Goal: Participate in discussion: Engage in conversation with other users on a specific topic

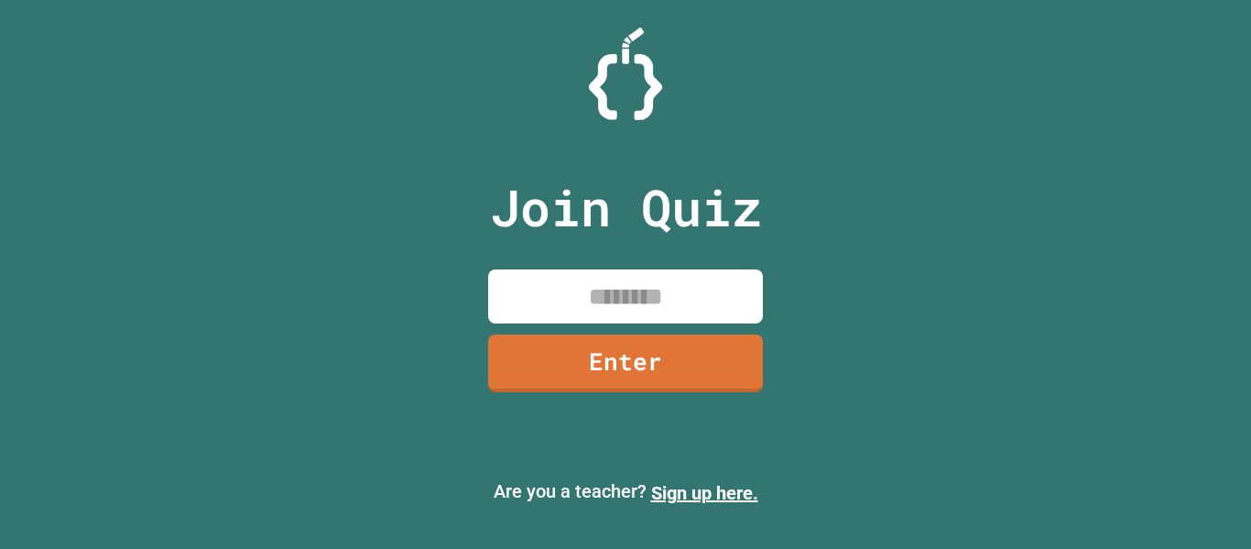
click at [694, 278] on input at bounding box center [625, 296] width 275 height 54
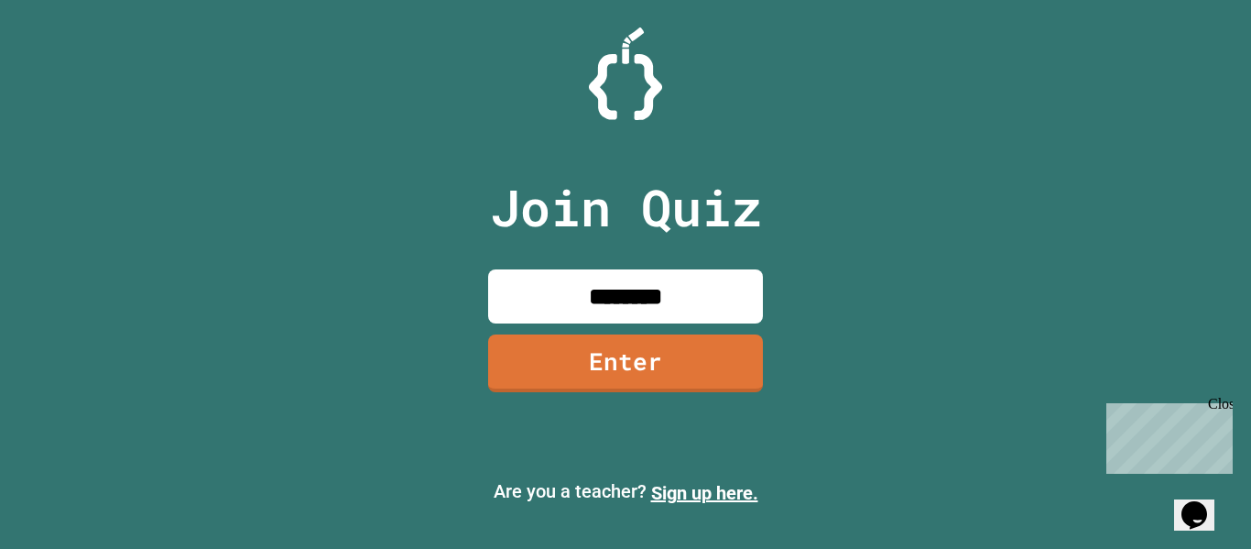
type input "********"
click at [637, 340] on link "Enter" at bounding box center [626, 361] width 272 height 60
click at [626, 46] on div at bounding box center [626, 46] width 0 height 0
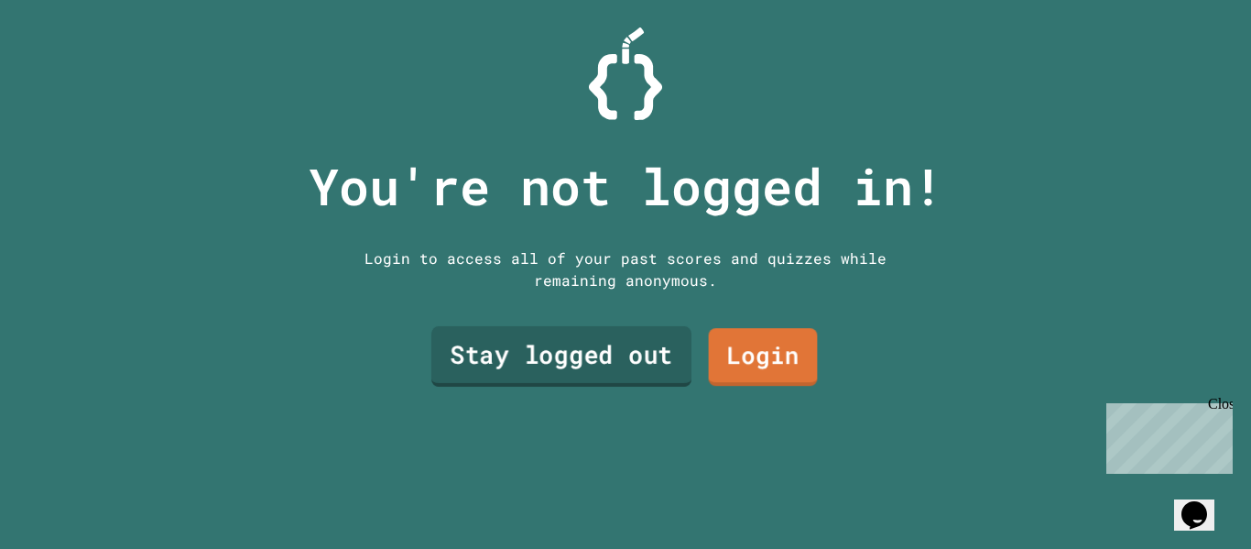
click at [633, 366] on link "Stay logged out" at bounding box center [561, 356] width 260 height 60
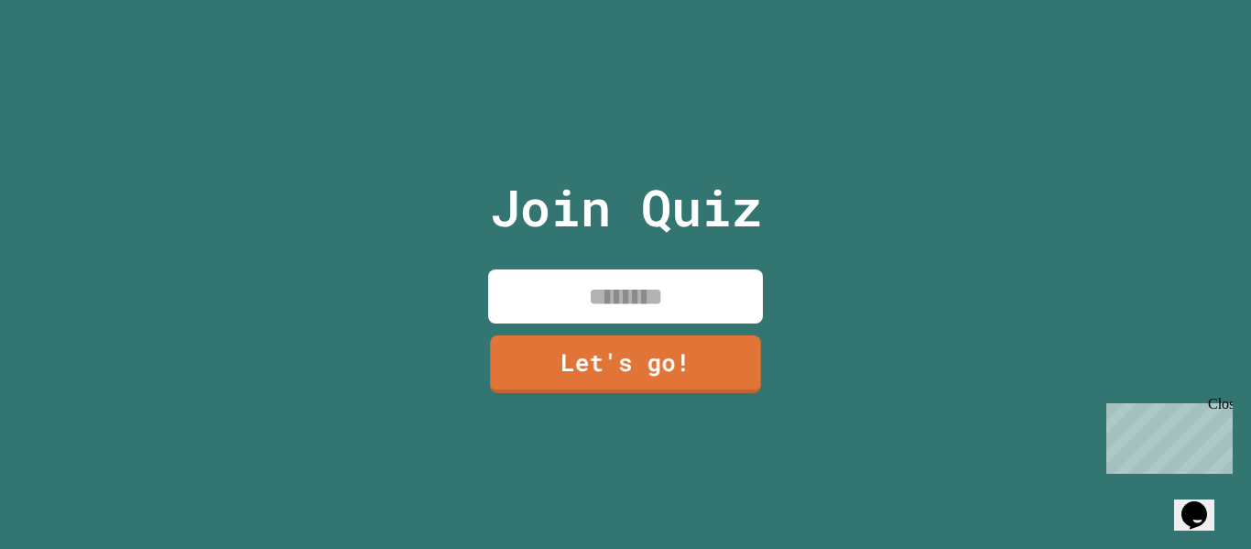
click at [658, 282] on input at bounding box center [625, 296] width 275 height 54
type input "******"
click at [589, 360] on link "Let's go!" at bounding box center [625, 362] width 278 height 60
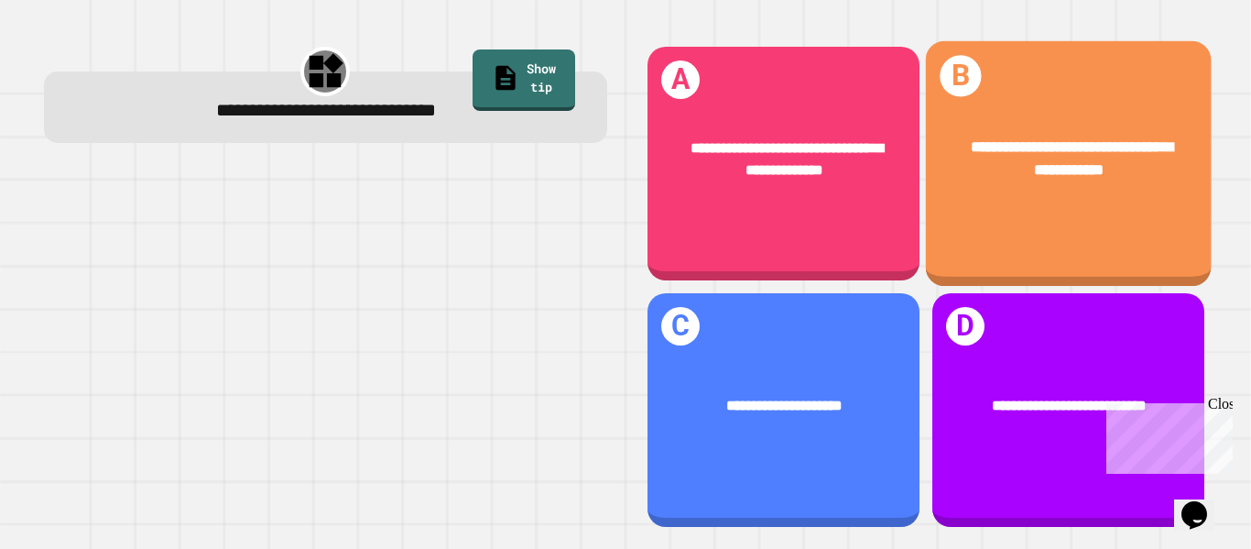
click at [1116, 220] on div "**********" at bounding box center [1068, 163] width 286 height 245
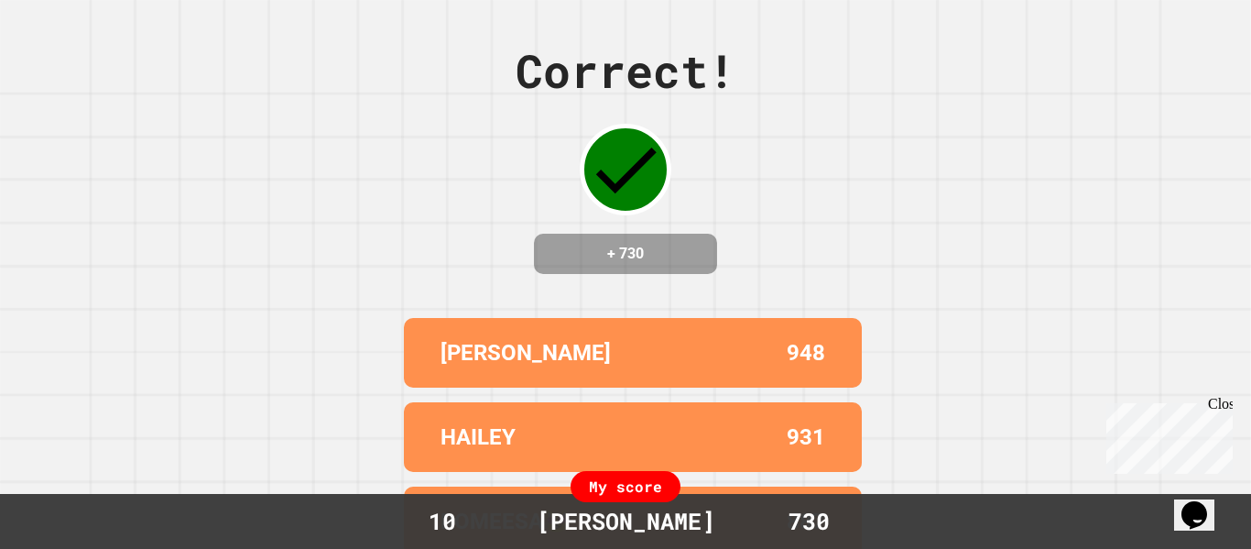
click at [1223, 405] on div "Close" at bounding box center [1219, 407] width 23 height 23
click at [1223, 405] on div "Correct! + 730 [PERSON_NAME] 948 [PERSON_NAME] 931 ROMEESA😻 887 THIENBAO 861 [P…" at bounding box center [625, 274] width 1251 height 549
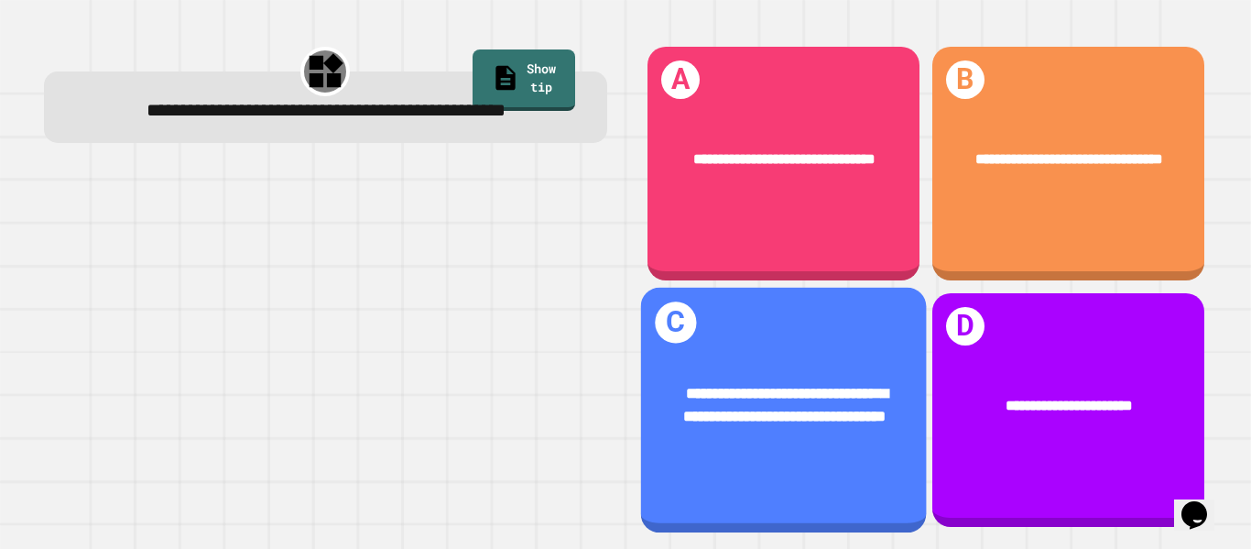
click at [879, 458] on div "**********" at bounding box center [783, 405] width 286 height 108
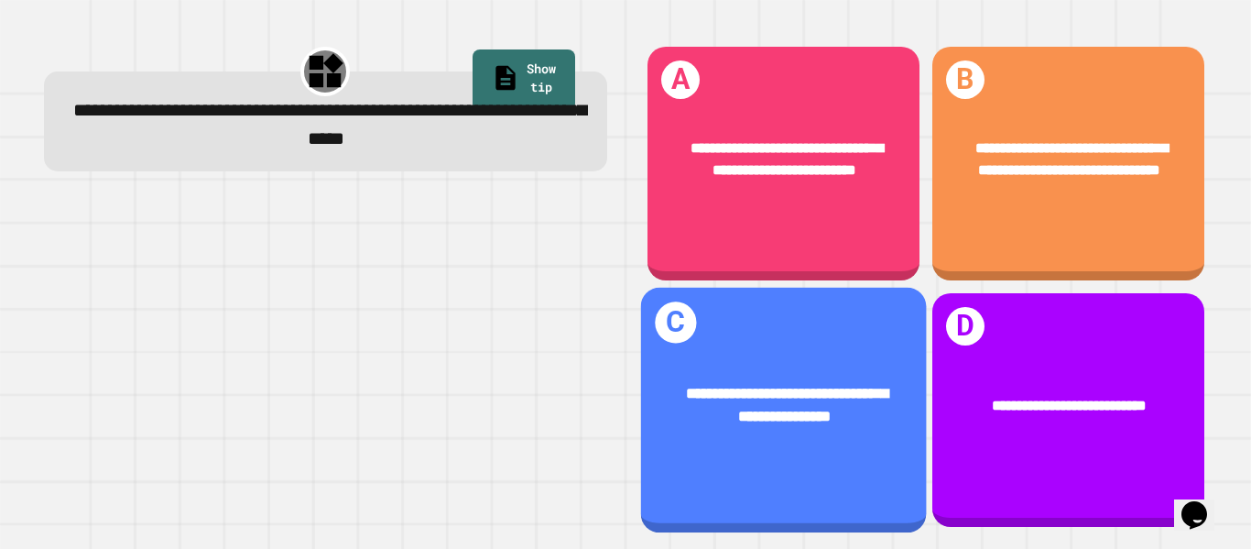
click at [694, 407] on div "**********" at bounding box center [783, 405] width 223 height 47
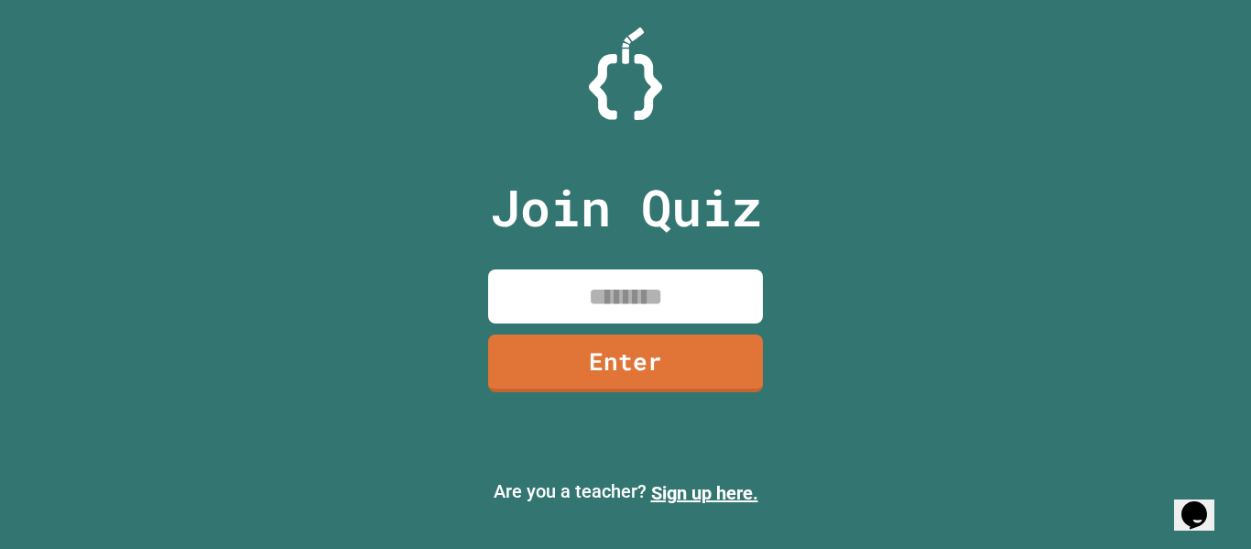
click at [591, 318] on input at bounding box center [625, 296] width 275 height 54
type input "********"
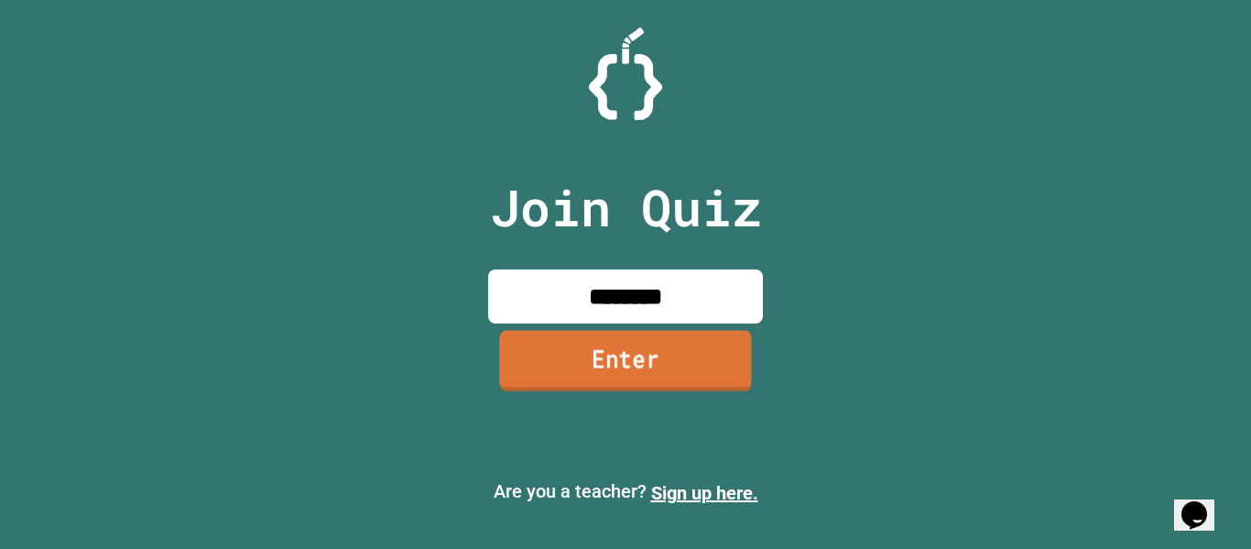
click at [572, 365] on link "Enter" at bounding box center [625, 360] width 252 height 60
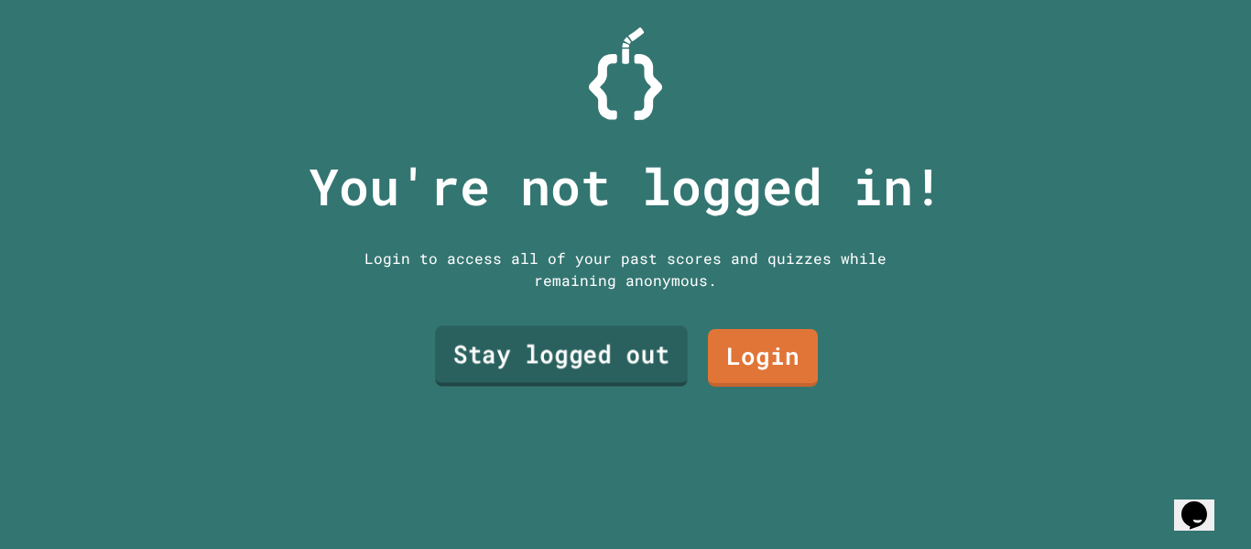
click at [572, 365] on link "Stay logged out" at bounding box center [561, 356] width 253 height 60
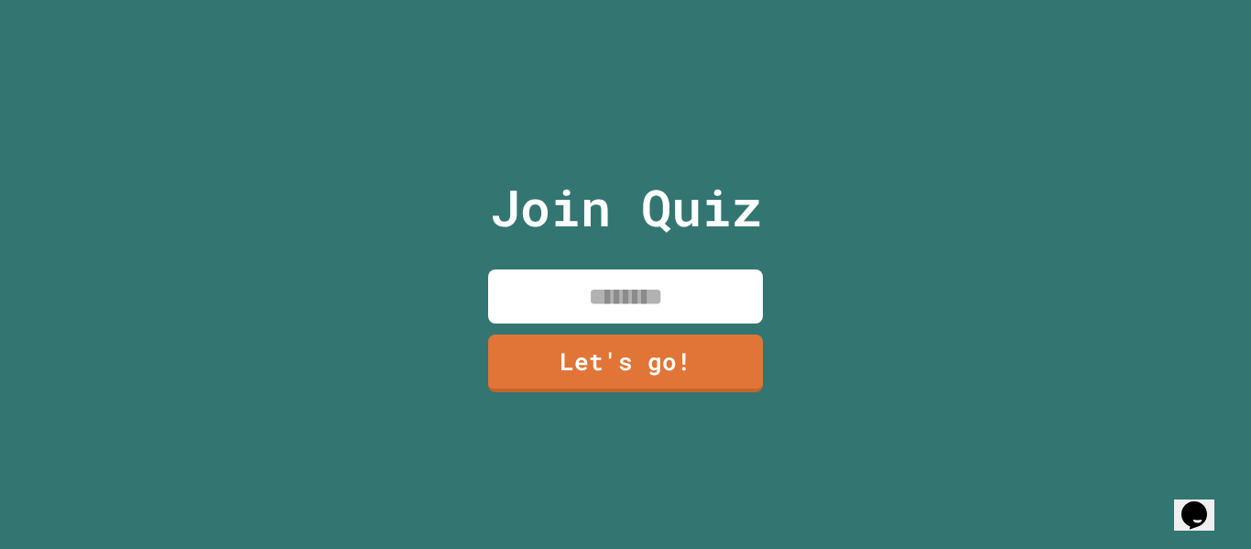
click at [566, 290] on input at bounding box center [625, 296] width 275 height 54
type input "******"
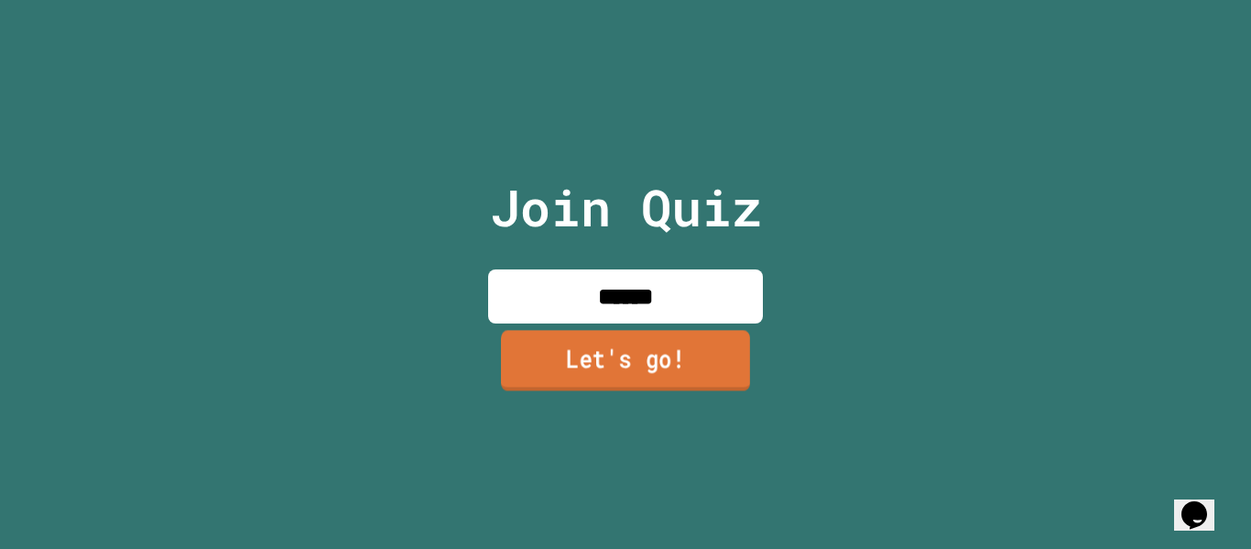
click at [593, 344] on link "Let's go!" at bounding box center [625, 360] width 249 height 60
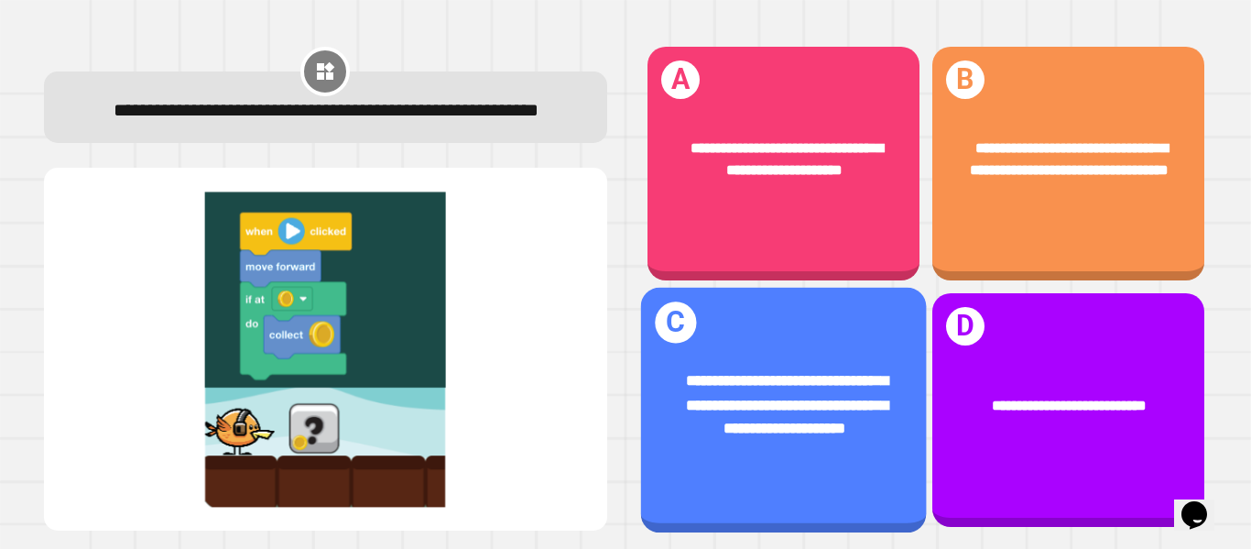
click at [696, 393] on div "**********" at bounding box center [783, 405] width 223 height 71
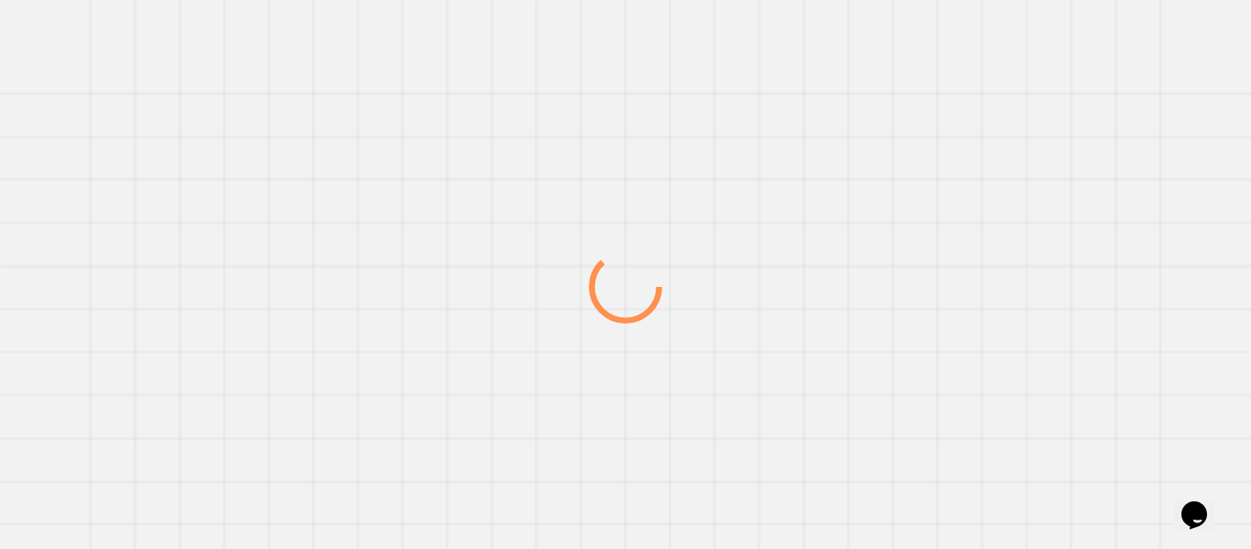
click at [696, 393] on div at bounding box center [625, 287] width 1201 height 524
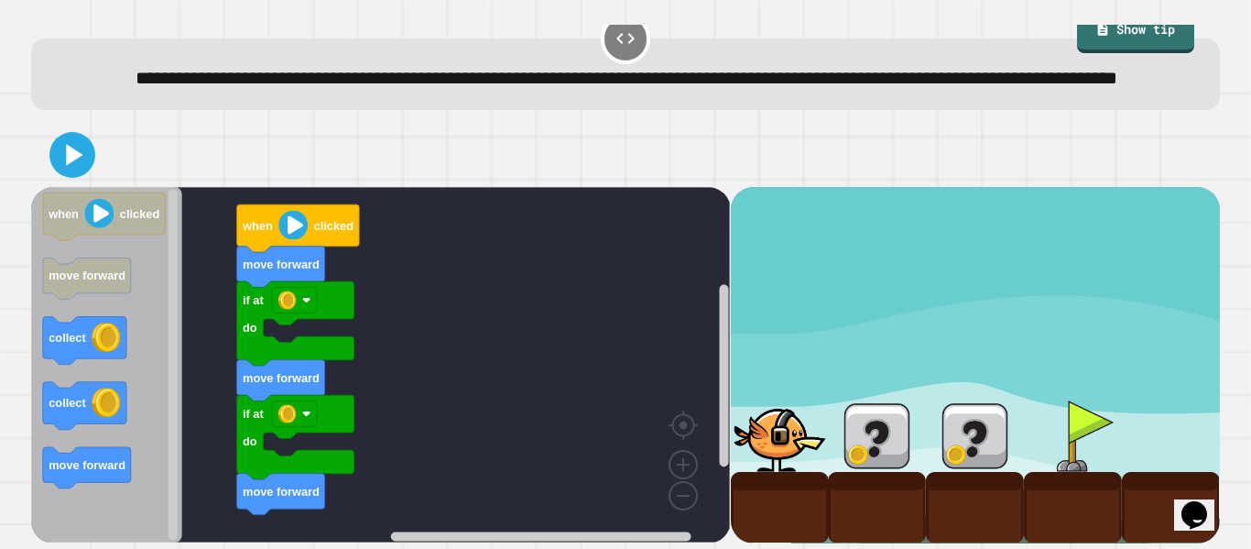
scroll to position [51, 0]
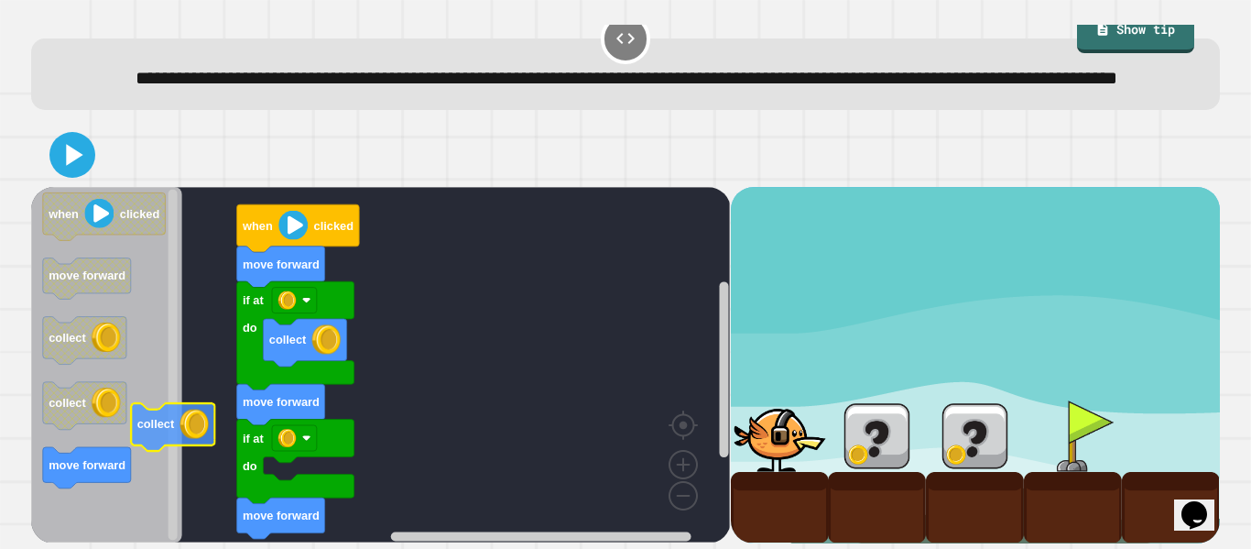
click at [175, 422] on text "collect" at bounding box center [156, 424] width 38 height 14
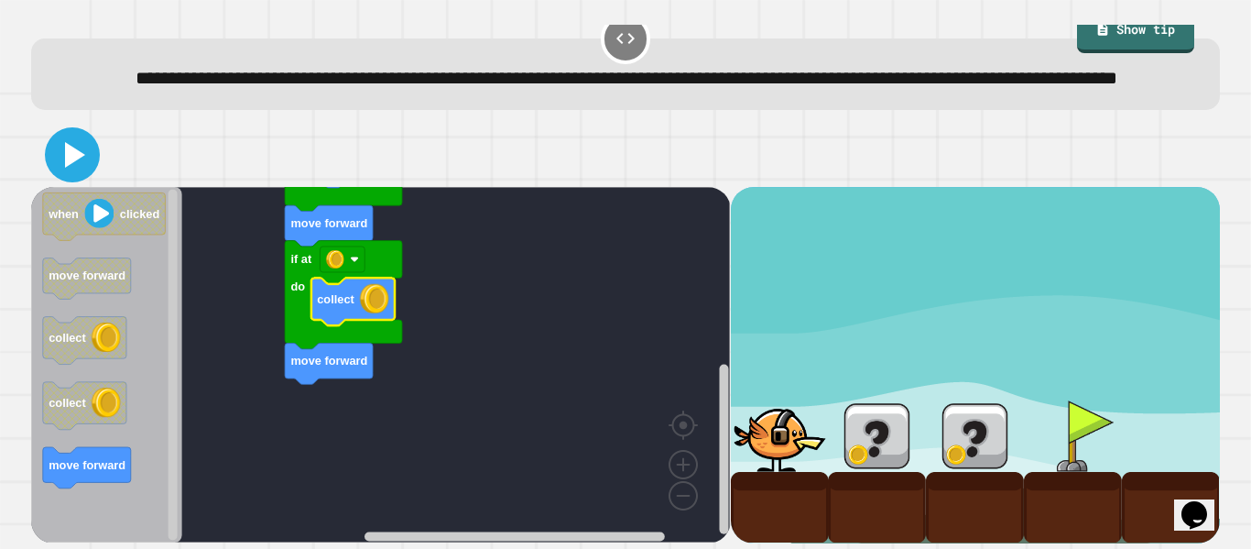
click at [72, 151] on icon at bounding box center [75, 155] width 20 height 26
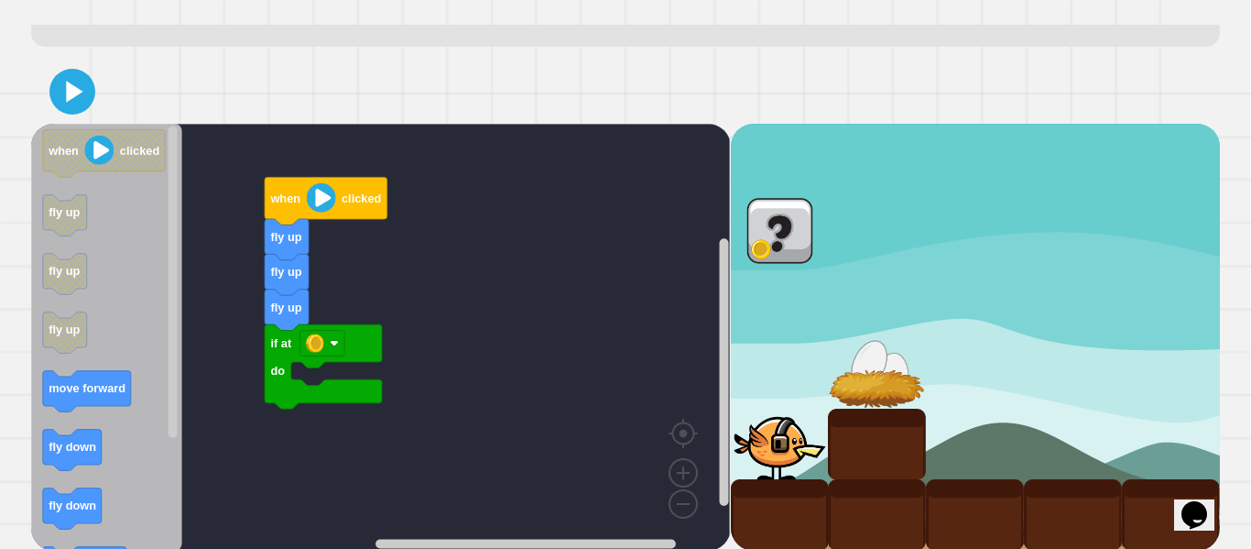
scroll to position [93, 0]
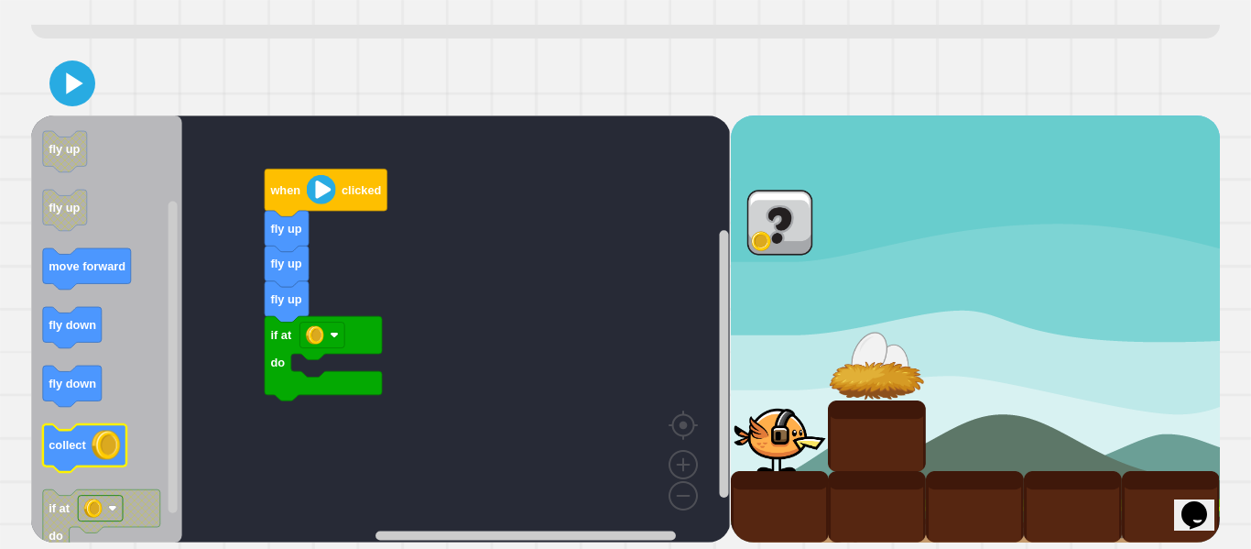
click at [86, 436] on g "collect" at bounding box center [84, 448] width 83 height 48
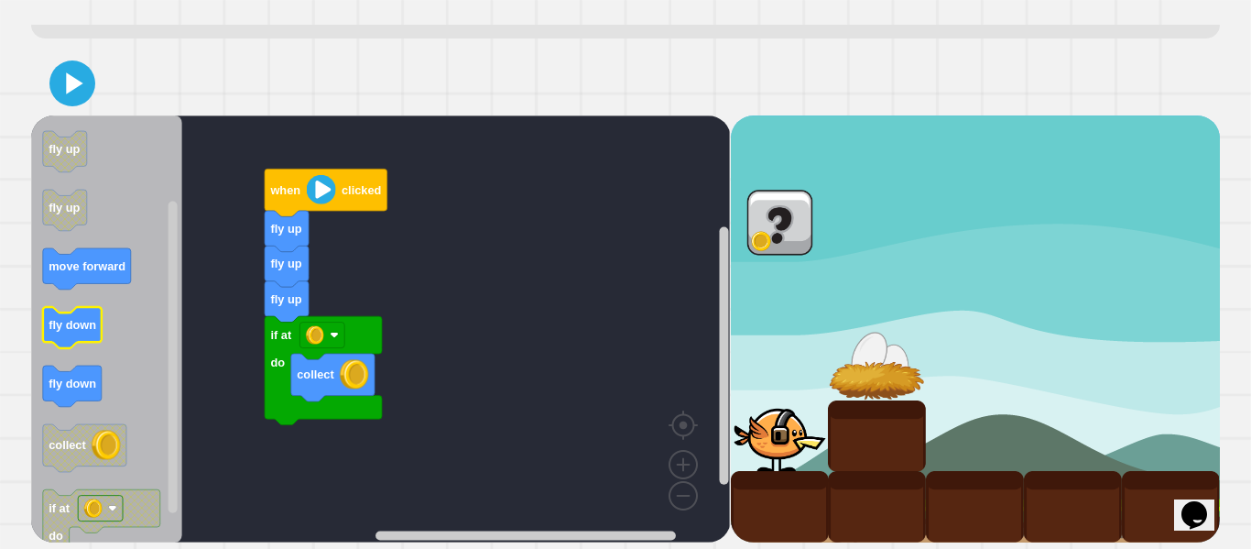
click at [82, 318] on text "fly down" at bounding box center [73, 325] width 48 height 14
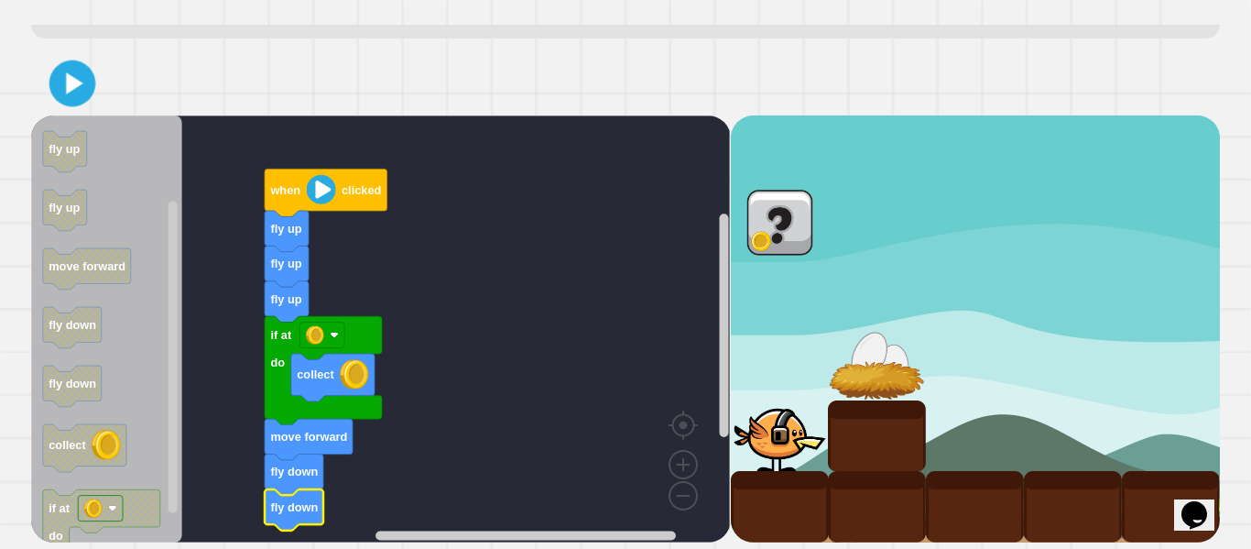
click at [79, 90] on icon at bounding box center [73, 84] width 38 height 38
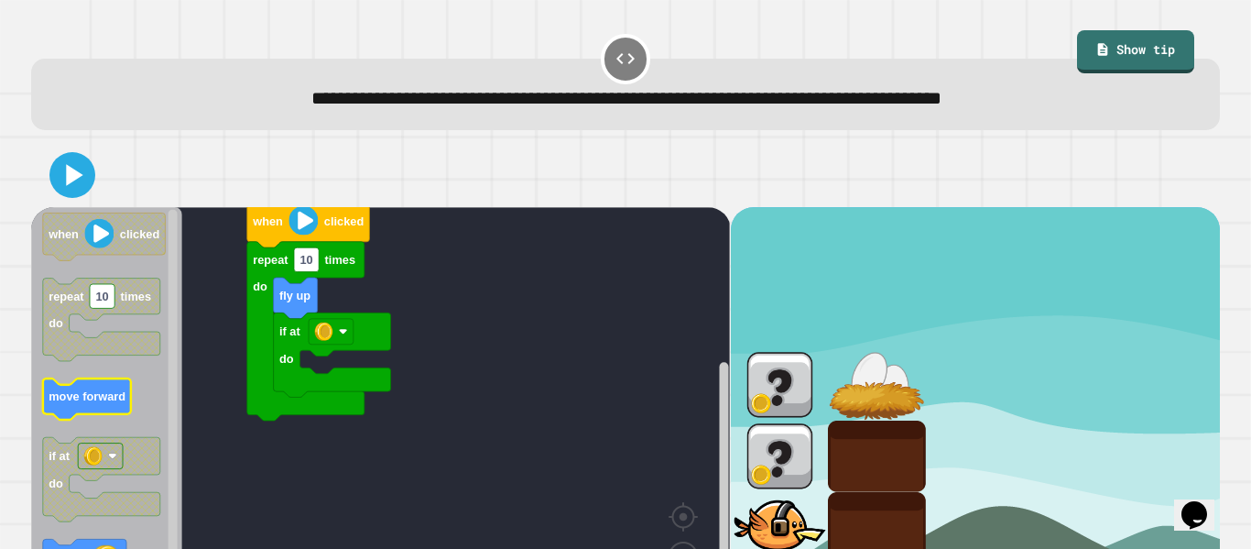
click at [91, 398] on text "move forward" at bounding box center [87, 396] width 77 height 14
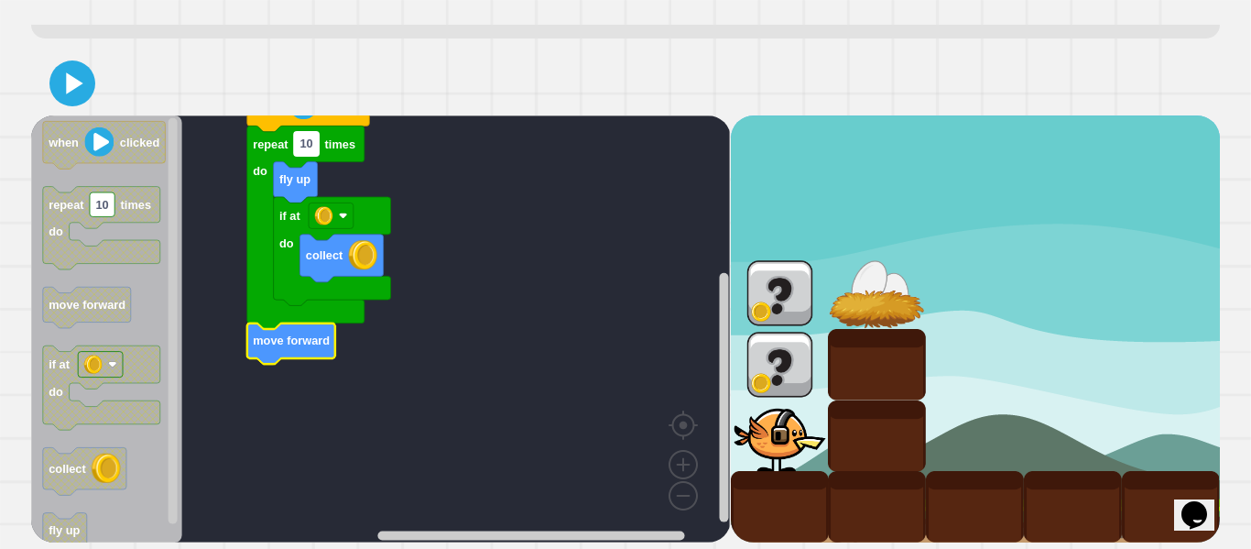
click at [307, 147] on text "10" at bounding box center [306, 144] width 13 height 14
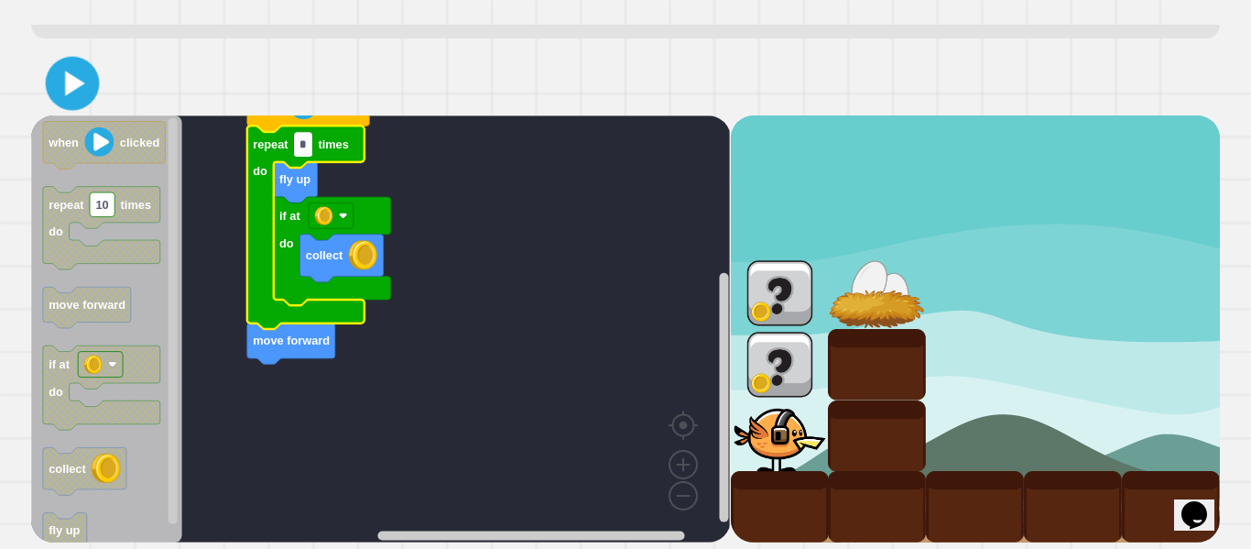
type input "*"
click at [63, 81] on icon at bounding box center [72, 83] width 43 height 43
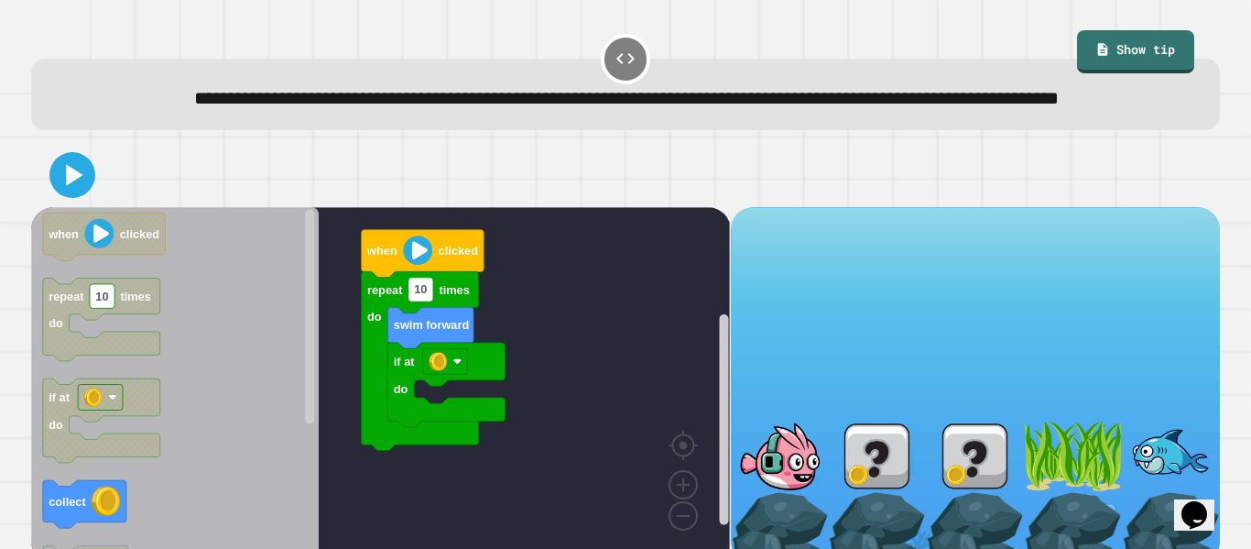
scroll to position [51, 0]
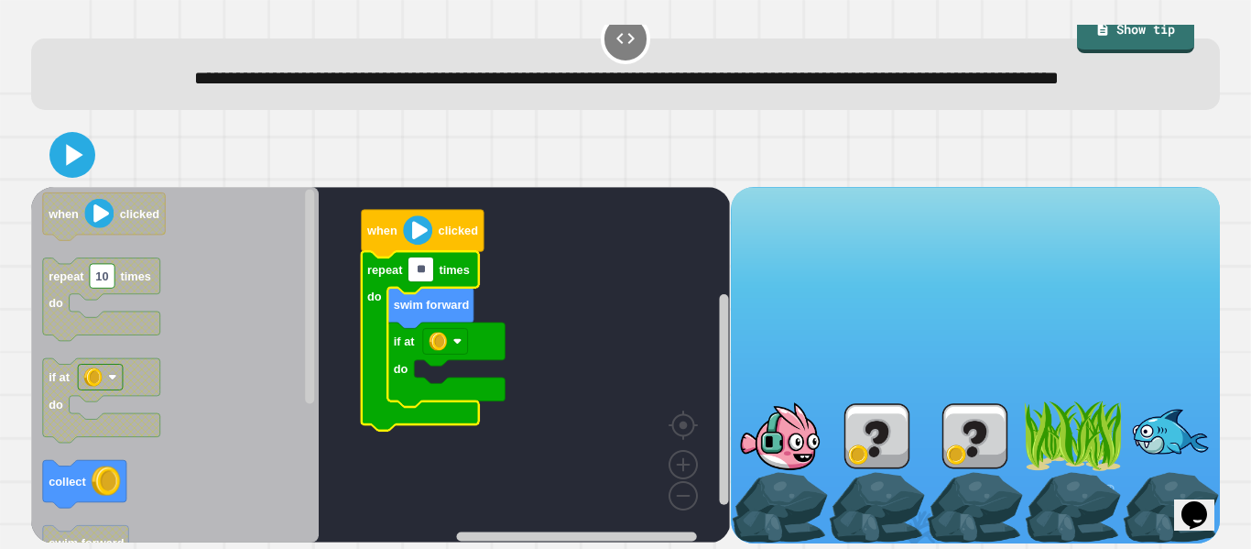
type input "*"
click at [78, 474] on text "collect" at bounding box center [68, 481] width 38 height 14
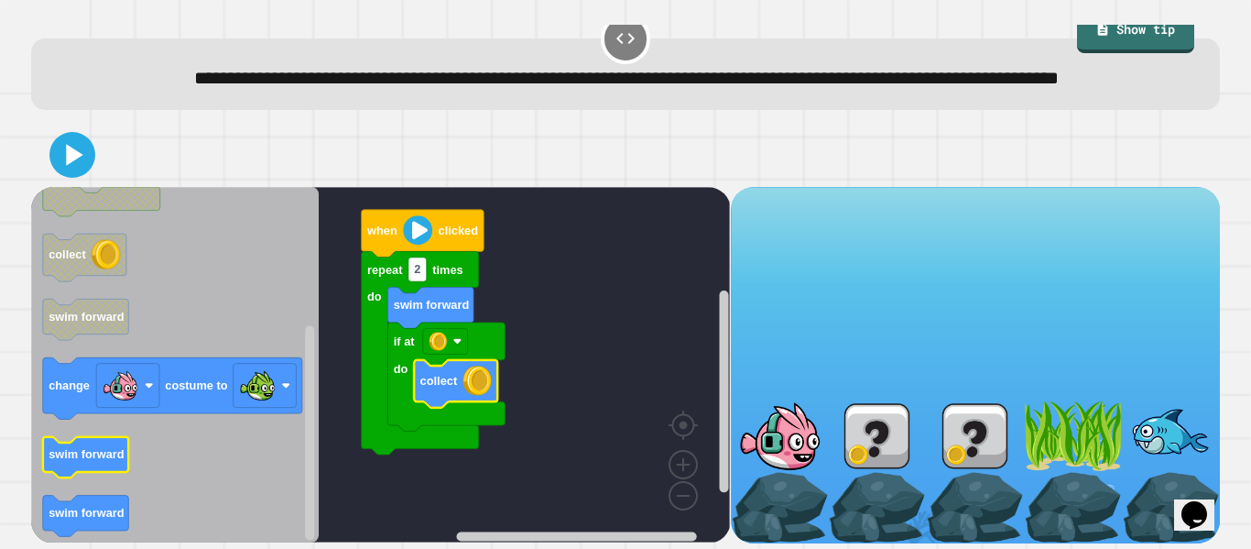
click at [100, 453] on text "swim forward" at bounding box center [87, 455] width 76 height 14
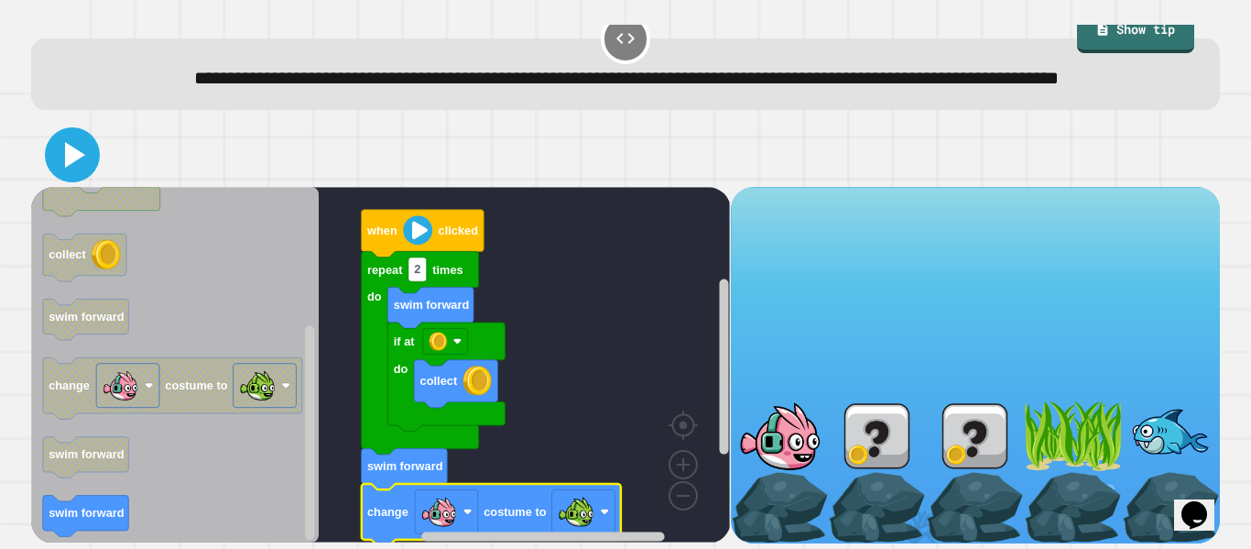
click at [74, 156] on icon at bounding box center [75, 155] width 20 height 26
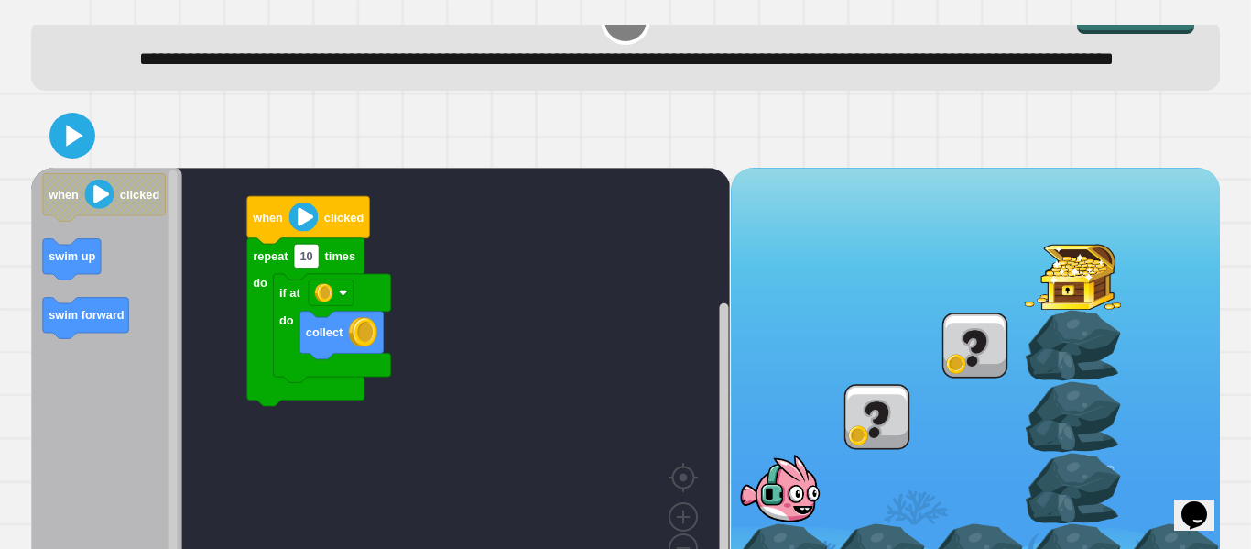
scroll to position [38, 0]
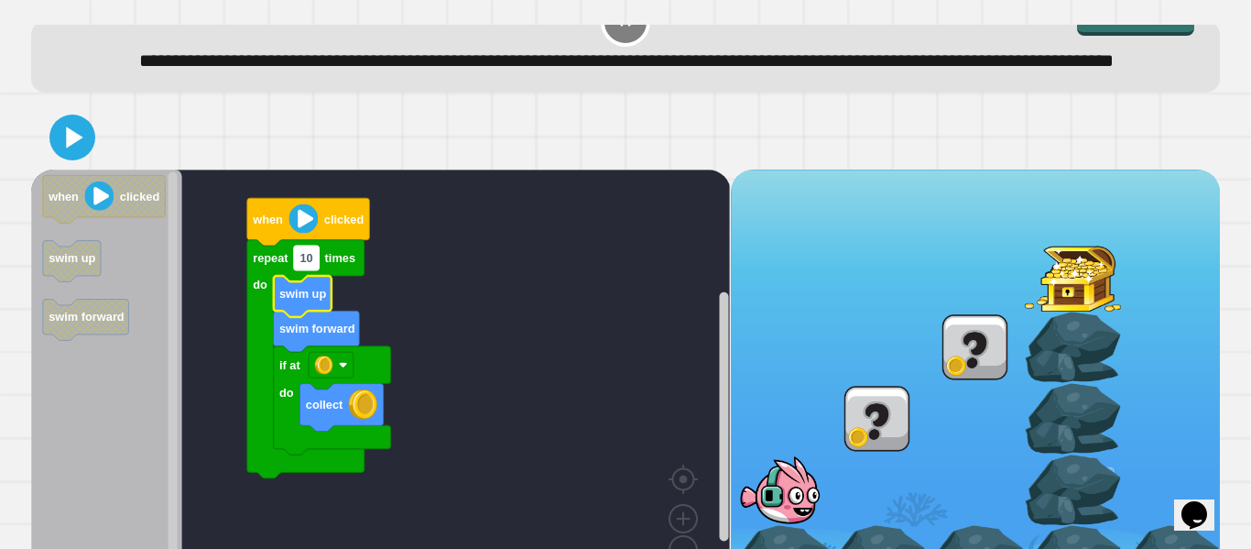
click at [300, 265] on text "10" at bounding box center [306, 258] width 13 height 14
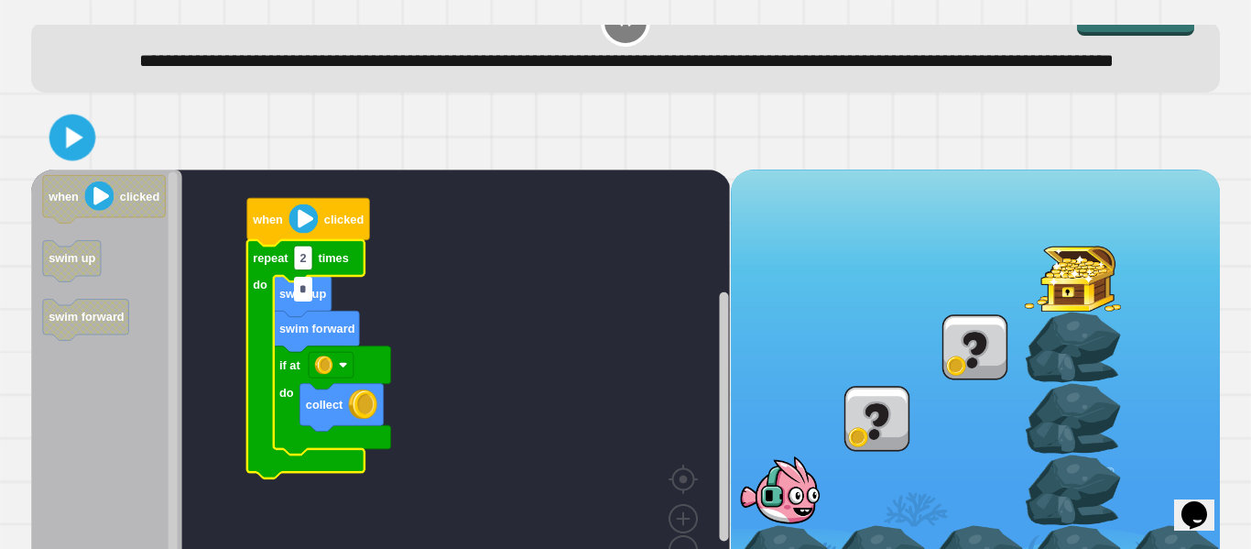
type input "*"
click at [71, 150] on icon at bounding box center [75, 138] width 20 height 26
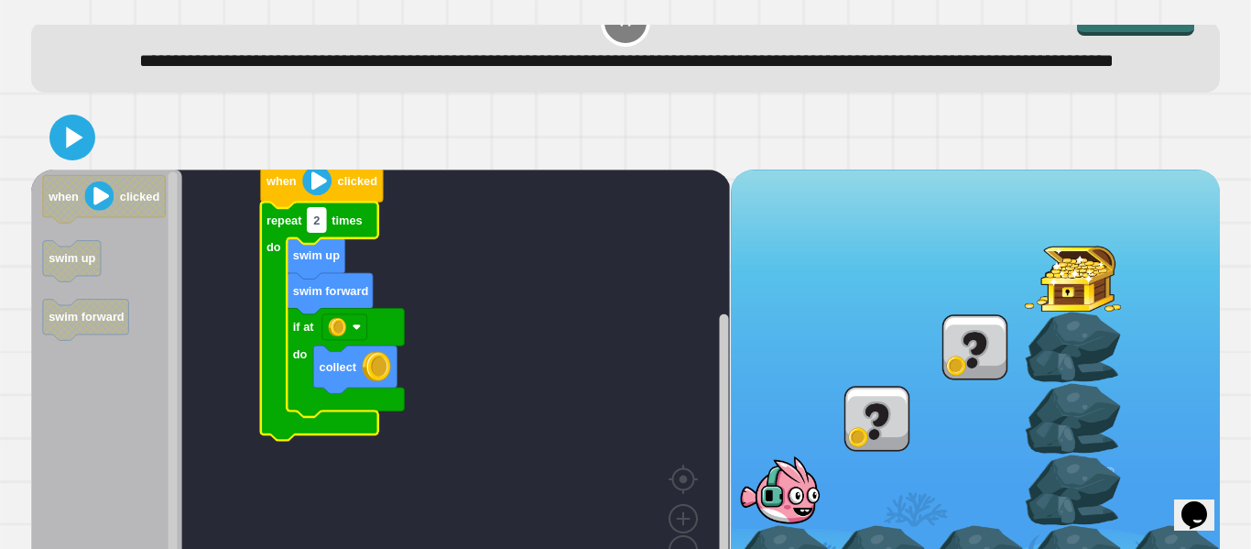
click at [314, 227] on text "2" at bounding box center [316, 220] width 6 height 14
type input "*"
click at [82, 158] on icon at bounding box center [72, 137] width 42 height 42
